Goal: Find specific page/section: Find specific page/section

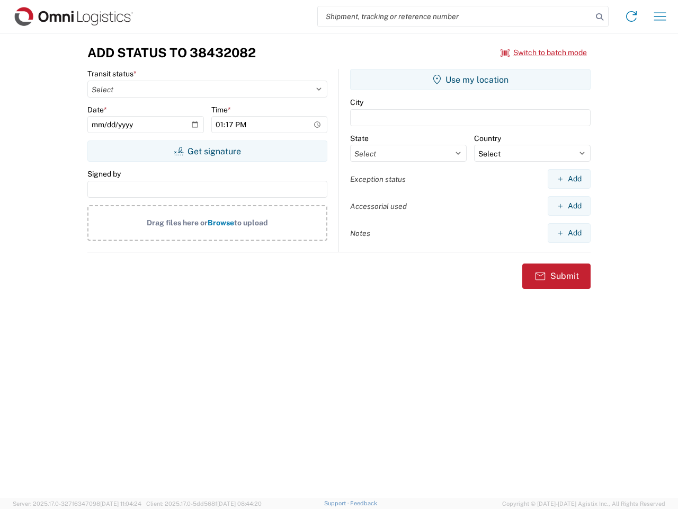
click at [455, 16] on input "search" at bounding box center [455, 16] width 274 height 20
click at [600, 17] on icon at bounding box center [599, 17] width 15 height 15
click at [631, 16] on icon at bounding box center [631, 16] width 17 height 17
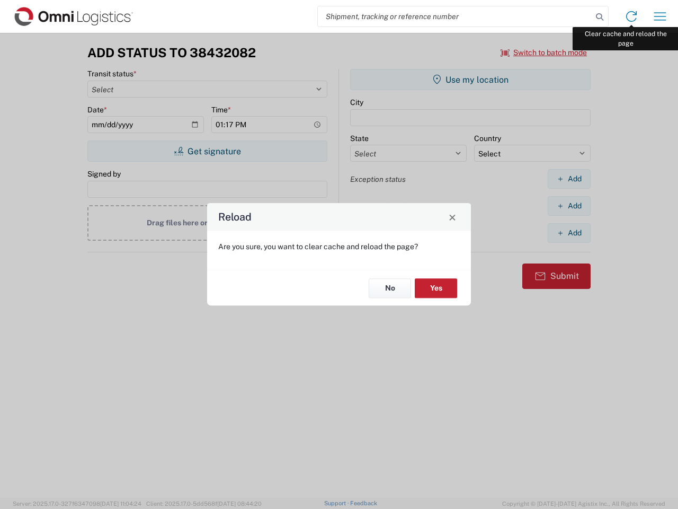
click at [660, 16] on div "Reload Are you sure, you want to clear cache and reload the page? No Yes" at bounding box center [339, 254] width 678 height 509
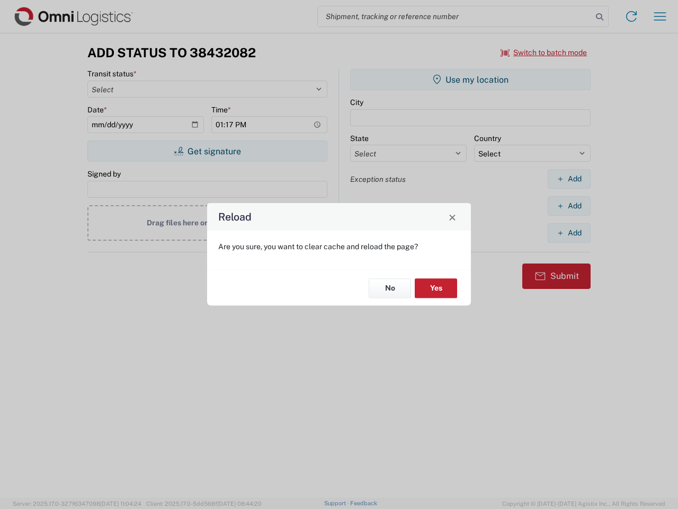
click at [544, 52] on div "Reload Are you sure, you want to clear cache and reload the page? No Yes" at bounding box center [339, 254] width 678 height 509
click at [207, 151] on div "Reload Are you sure, you want to clear cache and reload the page? No Yes" at bounding box center [339, 254] width 678 height 509
click at [470, 79] on div "Reload Are you sure, you want to clear cache and reload the page? No Yes" at bounding box center [339, 254] width 678 height 509
click at [569, 179] on div "Reload Are you sure, you want to clear cache and reload the page? No Yes" at bounding box center [339, 254] width 678 height 509
click at [569, 206] on div "Reload Are you sure, you want to clear cache and reload the page? No Yes" at bounding box center [339, 254] width 678 height 509
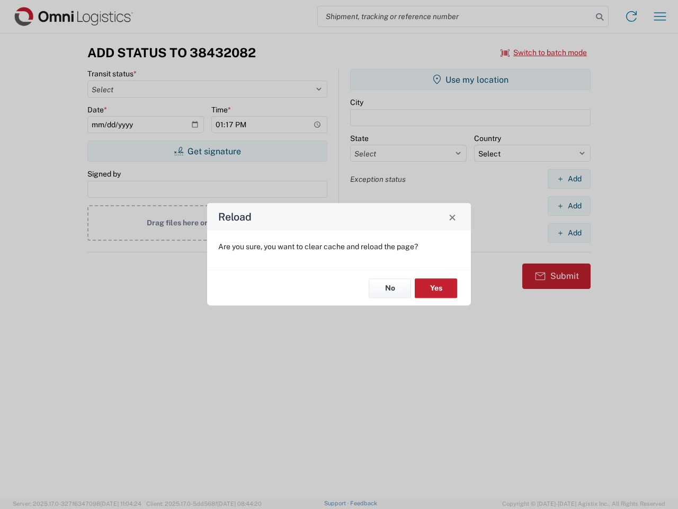
click at [569, 233] on div "Reload Are you sure, you want to clear cache and reload the page? No Yes" at bounding box center [339, 254] width 678 height 509
